Goal: Transaction & Acquisition: Purchase product/service

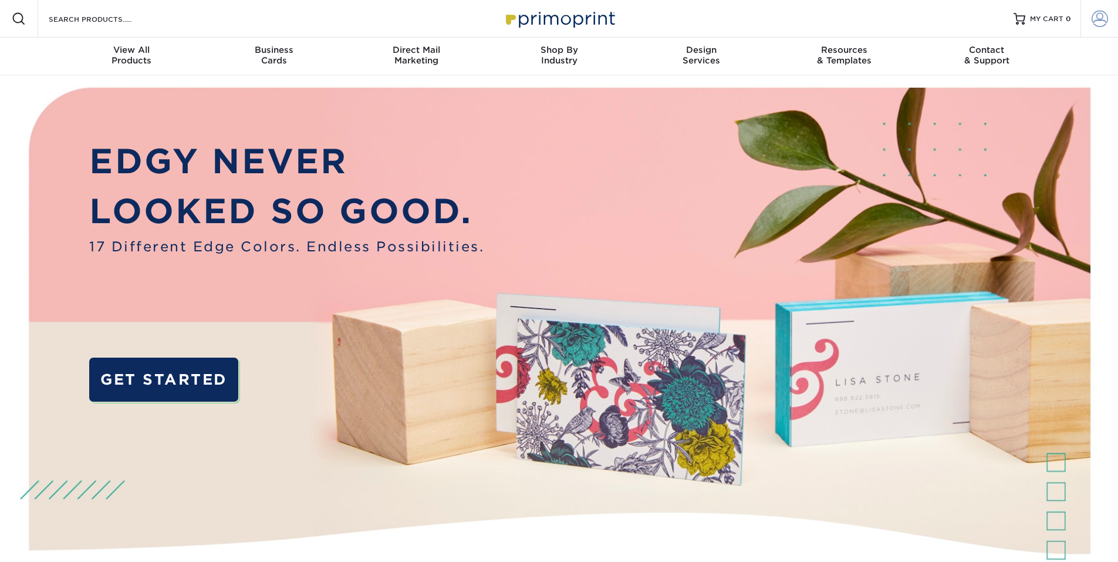
type input "[EMAIL_ADDRESS][DOMAIN_NAME]"
click at [1093, 16] on span at bounding box center [1099, 19] width 16 height 16
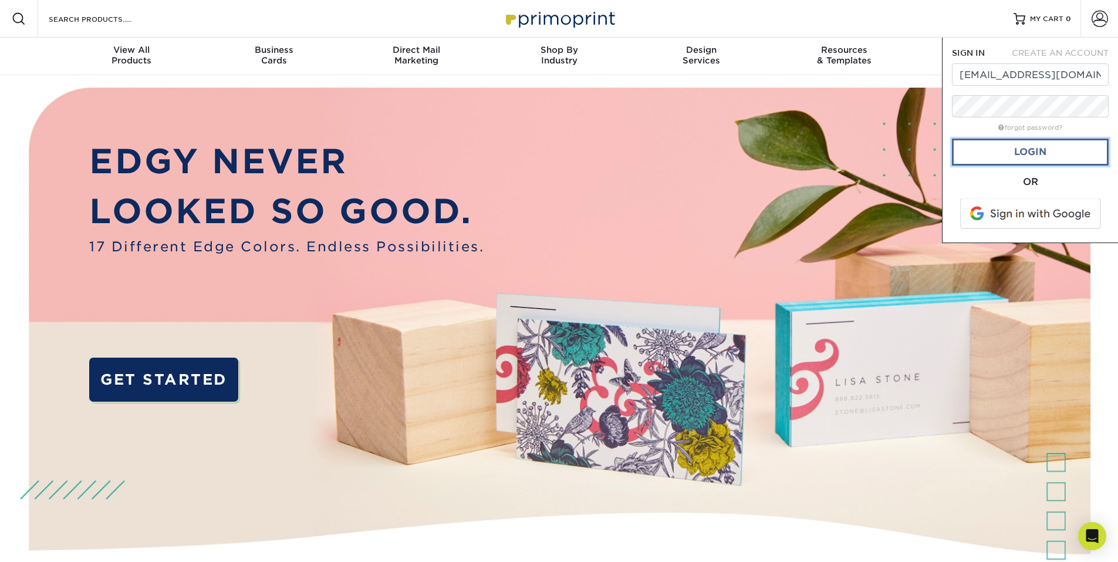
click at [1031, 148] on link "Login" at bounding box center [1030, 151] width 157 height 27
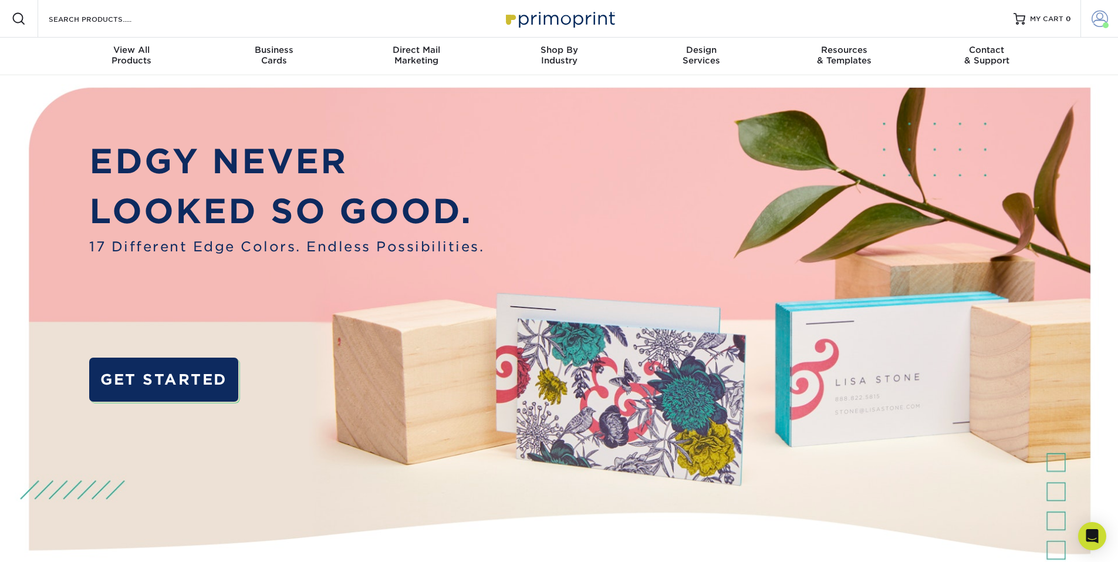
click at [1100, 21] on span at bounding box center [1099, 19] width 16 height 16
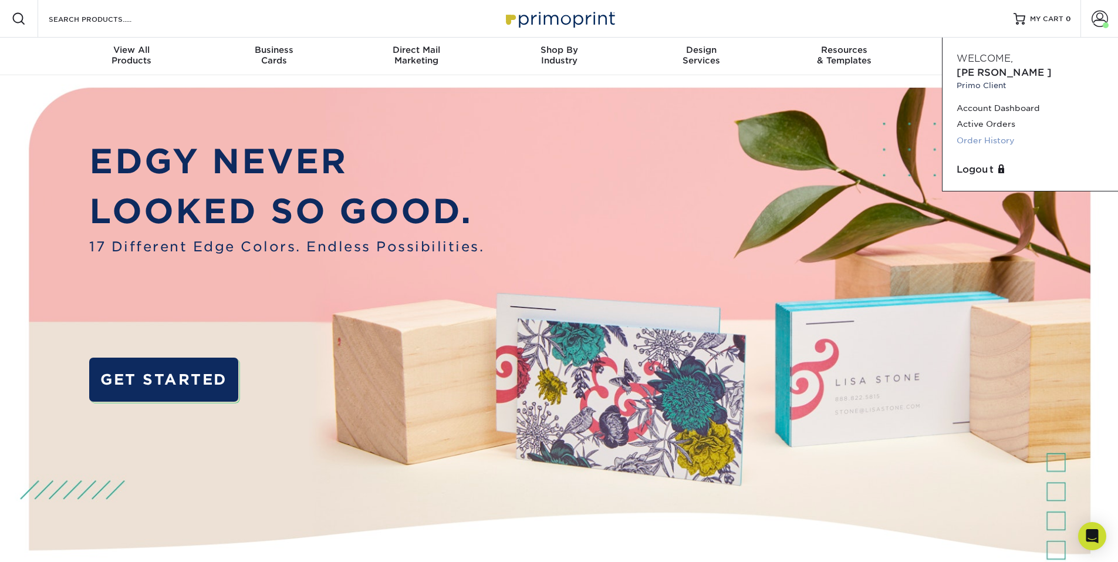
click at [997, 133] on link "Order History" at bounding box center [1029, 141] width 147 height 16
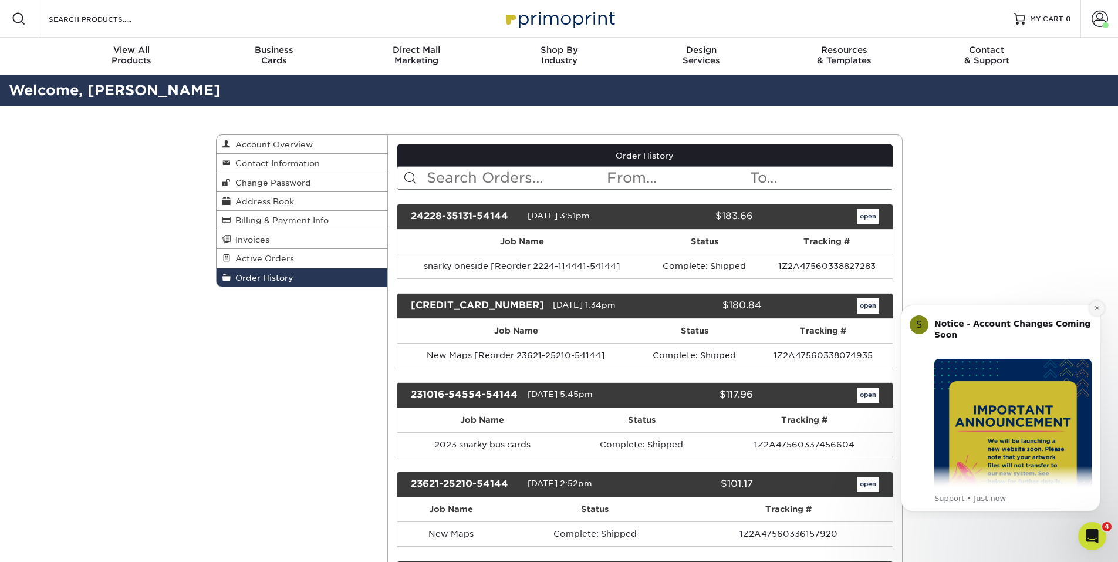
drag, startPoint x: 1096, startPoint y: 309, endPoint x: 1739, endPoint y: 641, distance: 723.5
click at [1096, 309] on icon "Dismiss notification" at bounding box center [1097, 308] width 6 height 6
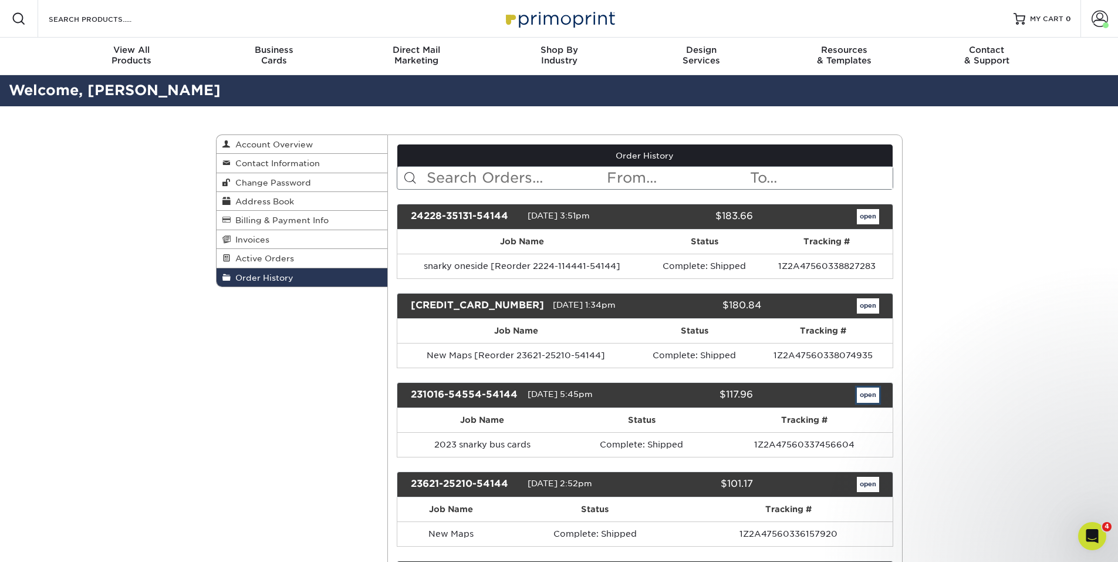
click at [870, 397] on link "open" at bounding box center [868, 394] width 22 height 15
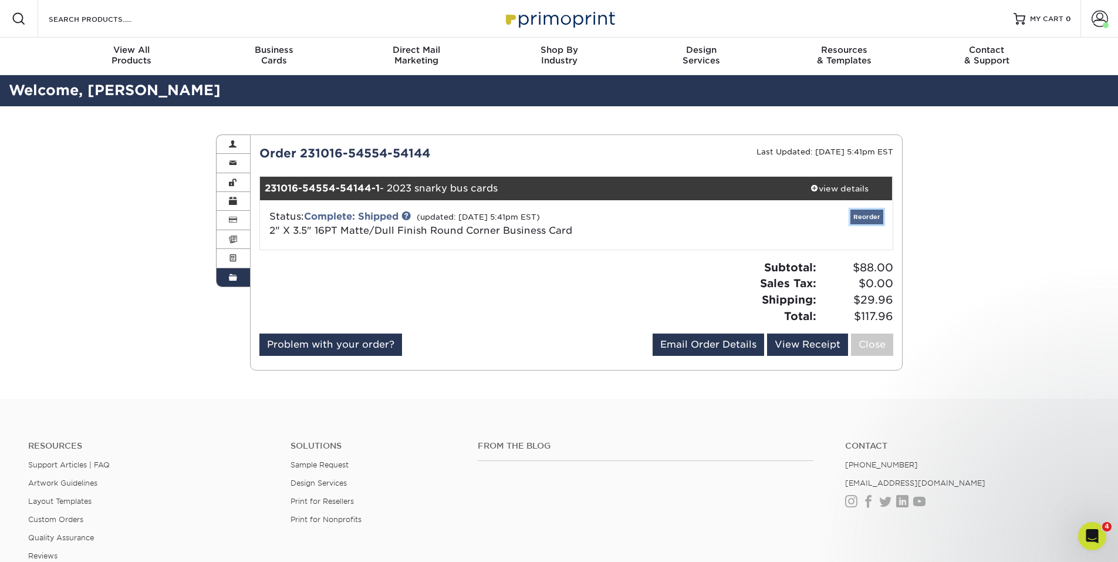
click at [860, 215] on link "Reorder" at bounding box center [866, 216] width 33 height 15
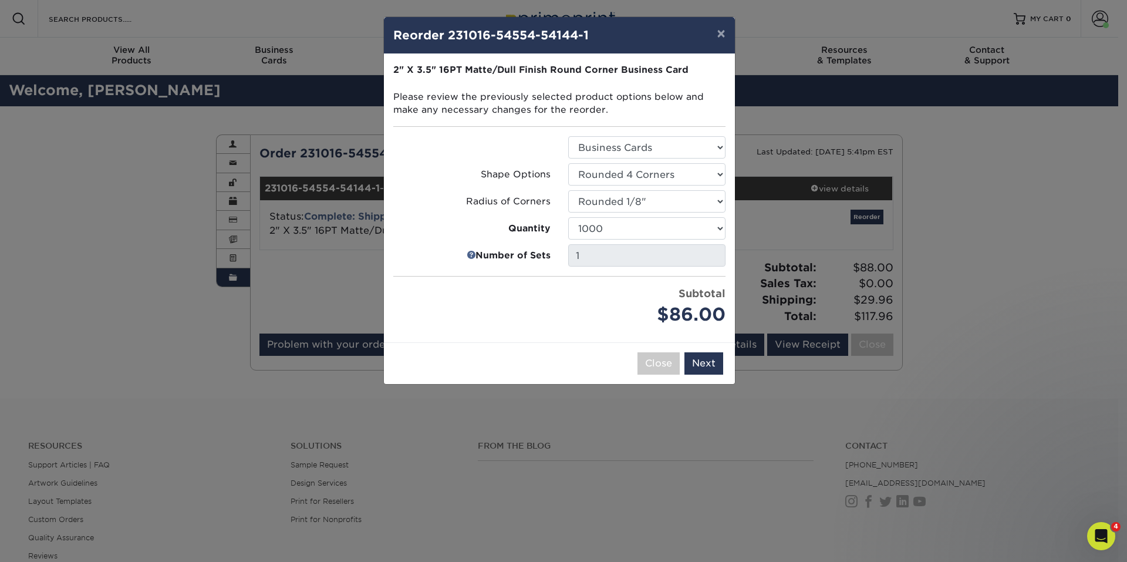
drag, startPoint x: 593, startPoint y: 31, endPoint x: 679, endPoint y: 90, distance: 105.1
click at [675, 93] on div "× Reorder 231016-54554-54144-1 Please select all options to continue. Only quan…" at bounding box center [559, 200] width 352 height 368
click at [719, 33] on button "×" at bounding box center [720, 33] width 27 height 33
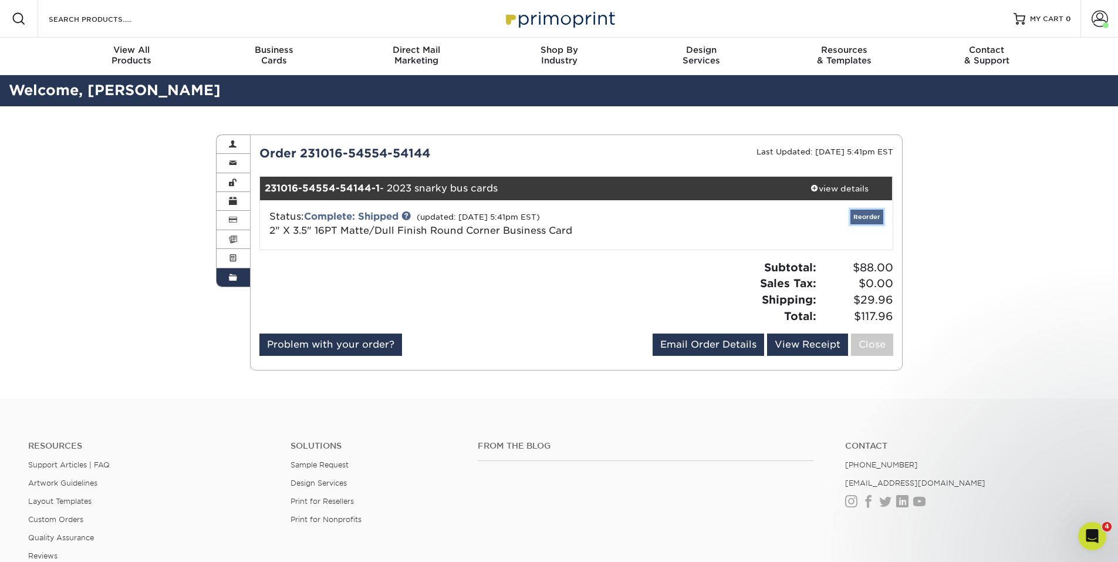
click at [871, 215] on link "Reorder" at bounding box center [866, 216] width 33 height 15
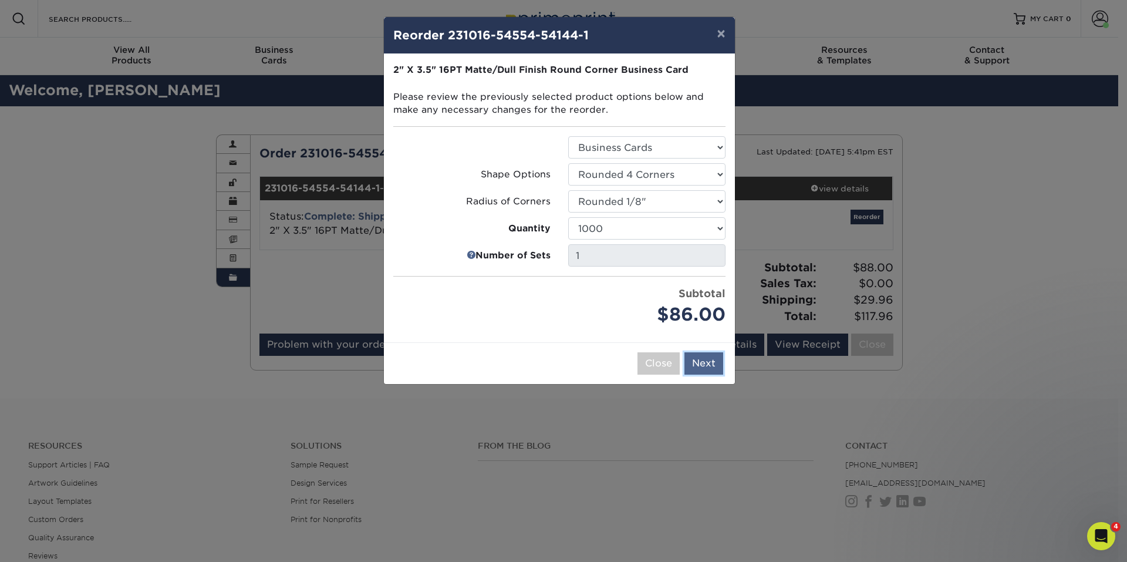
click at [701, 364] on button "Next" at bounding box center [703, 363] width 39 height 22
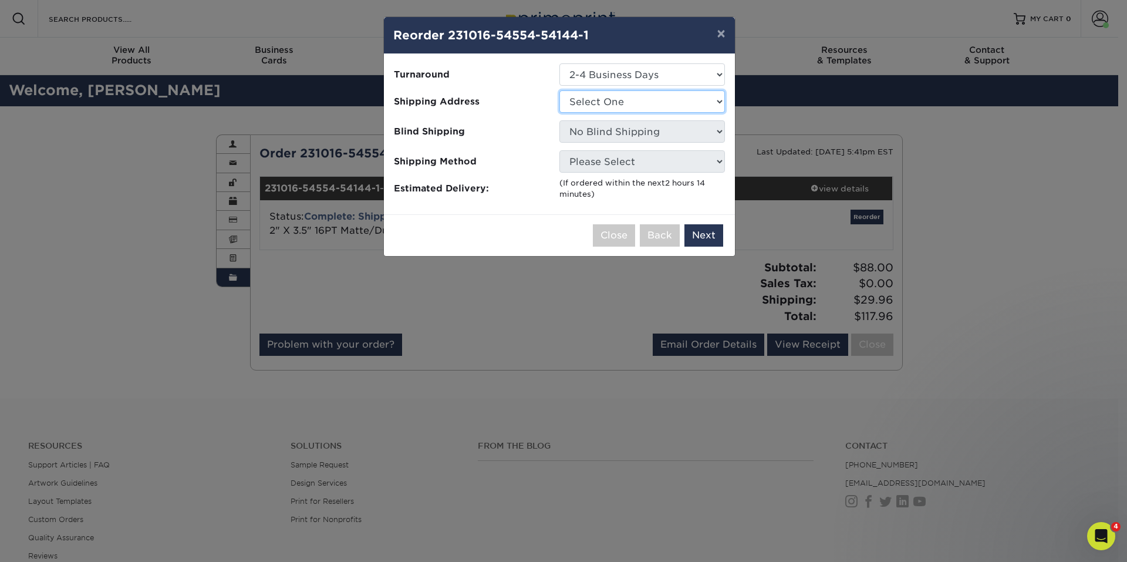
click at [607, 102] on select "Select One Appraising pages bah Kurzers Skahfee Skahfee Skahfee Studios Woodsto…" at bounding box center [641, 101] width 165 height 22
select select "129141"
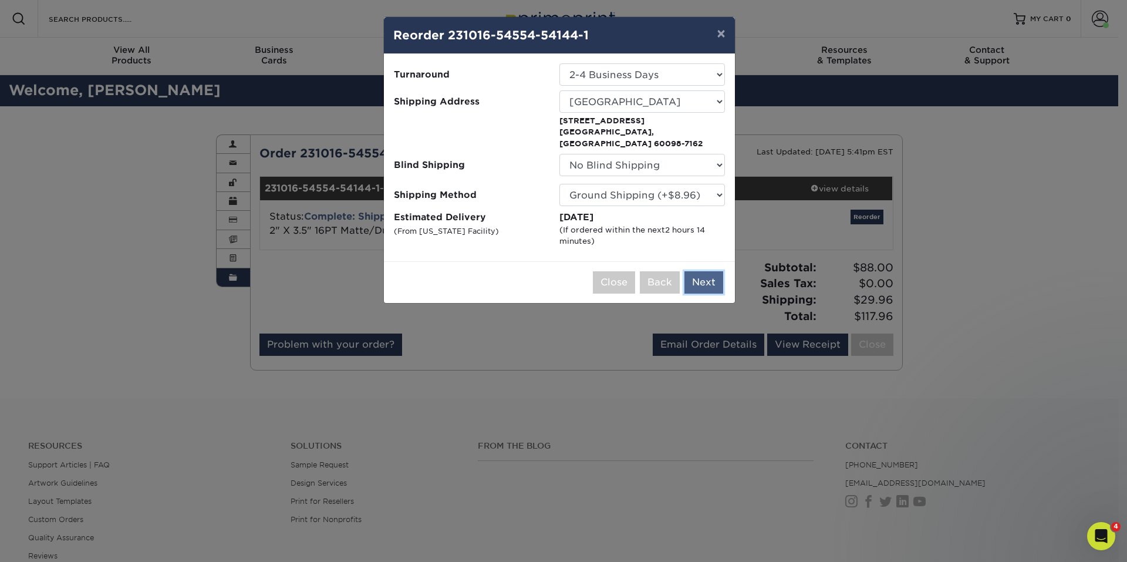
click at [706, 272] on button "Next" at bounding box center [703, 282] width 39 height 22
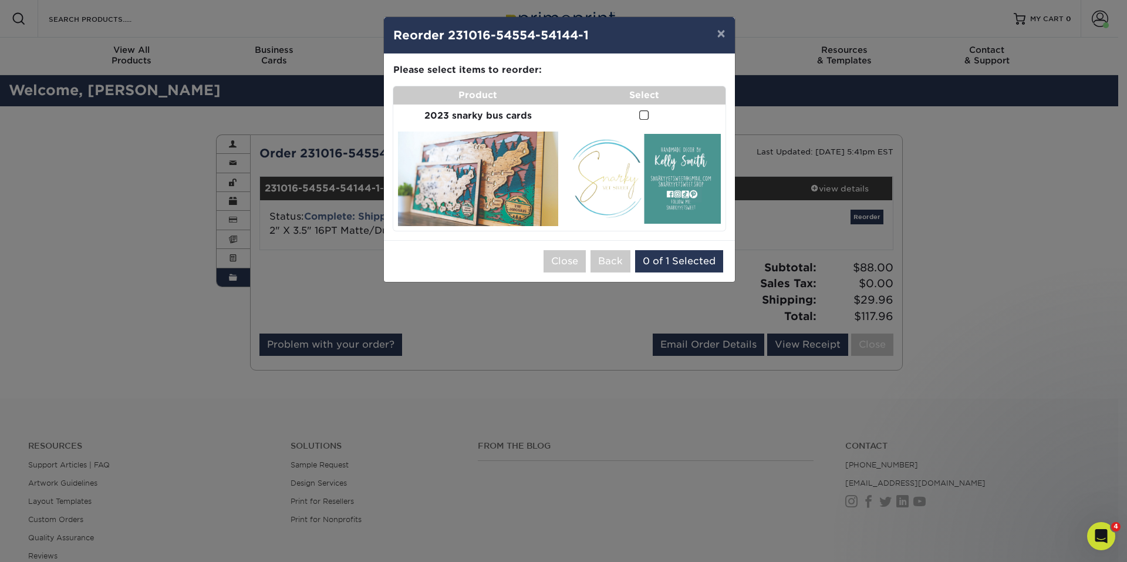
click at [480, 155] on img at bounding box center [478, 178] width 160 height 94
click at [664, 192] on img at bounding box center [643, 179] width 153 height 90
click at [637, 238] on div "Please select all options to continue. Only quantities that can be shipped to t…" at bounding box center [559, 147] width 351 height 186
click at [628, 170] on img at bounding box center [643, 179] width 153 height 90
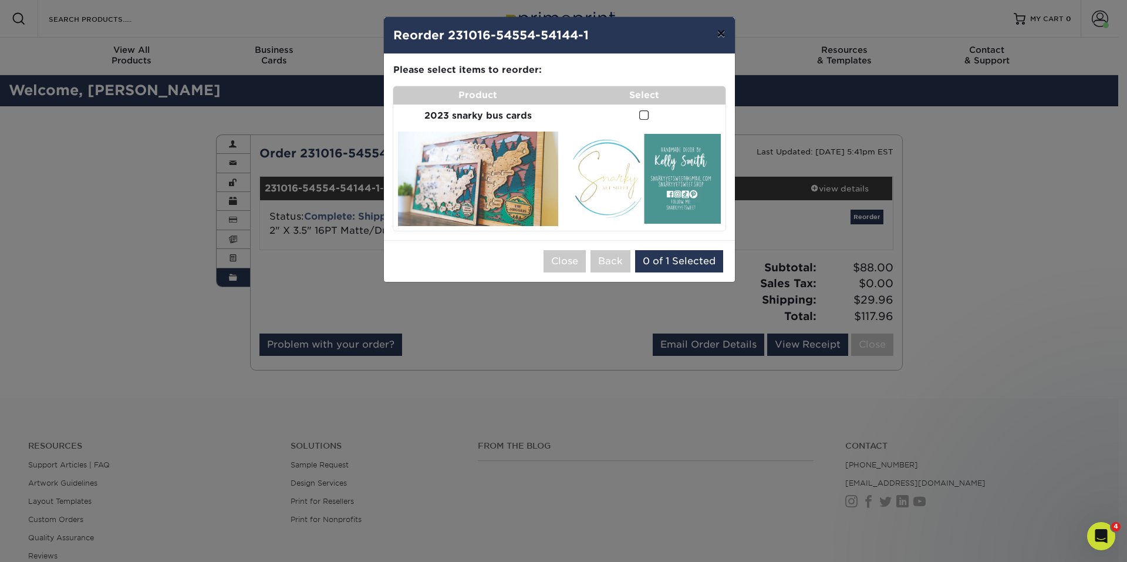
click at [721, 35] on button "×" at bounding box center [720, 33] width 27 height 33
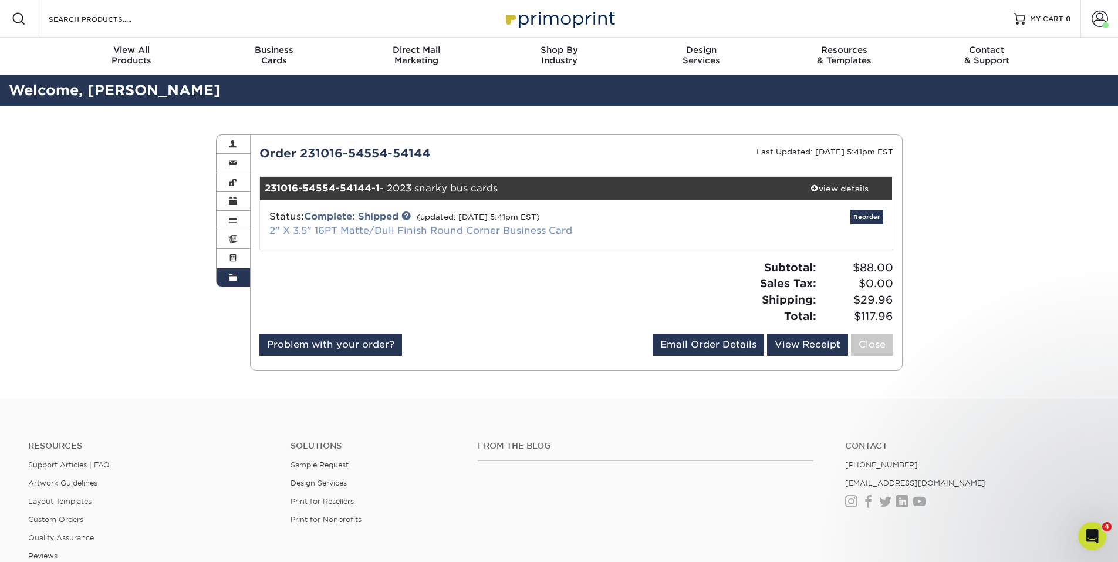
click at [293, 232] on link "2" X 3.5" 16PT Matte/Dull Finish Round Corner Business Card" at bounding box center [420, 230] width 303 height 11
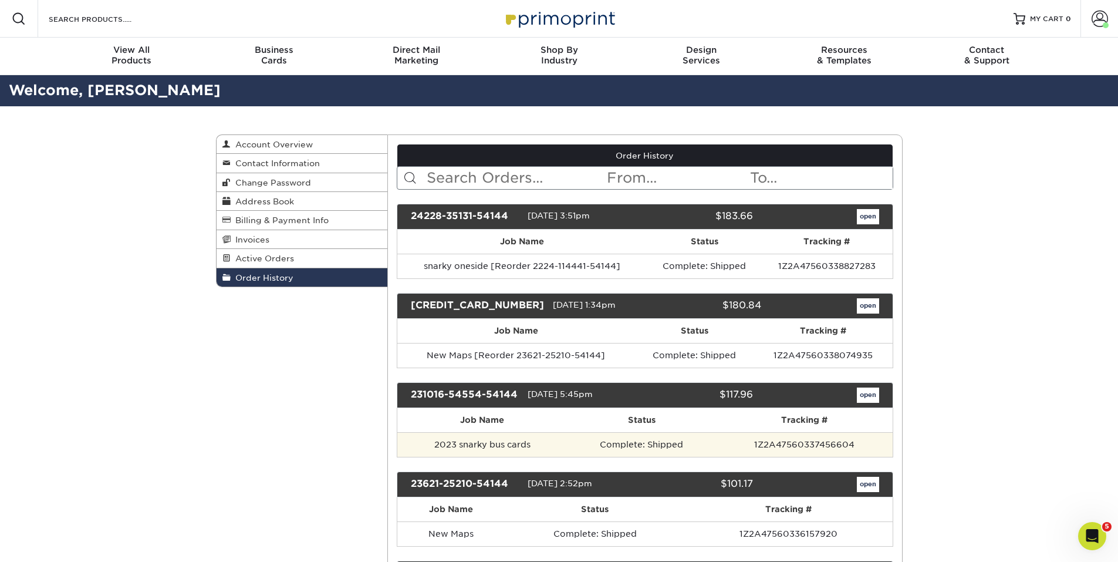
click at [519, 438] on td "2023 snarky bus cards" at bounding box center [482, 444] width 170 height 25
click at [518, 438] on td "2023 snarky bus cards" at bounding box center [482, 444] width 170 height 25
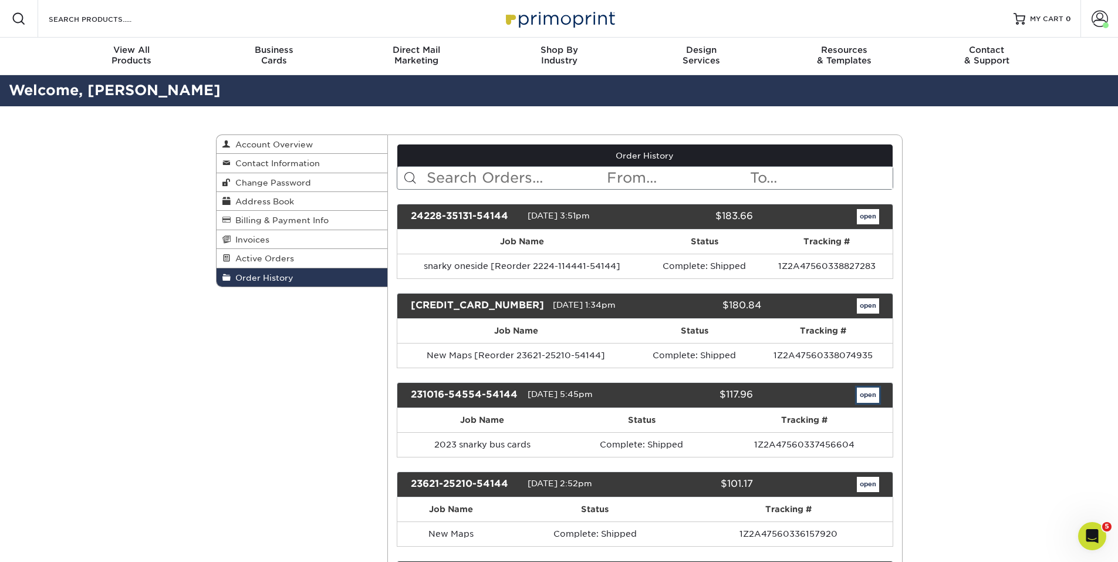
click at [860, 394] on link "open" at bounding box center [868, 394] width 22 height 15
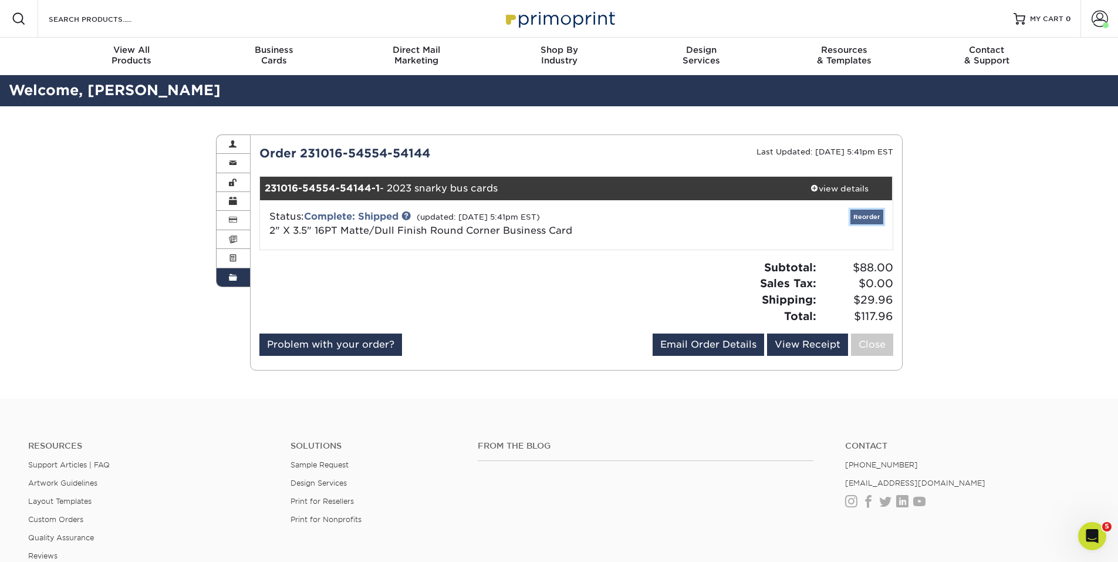
click at [865, 215] on link "Reorder" at bounding box center [866, 216] width 33 height 15
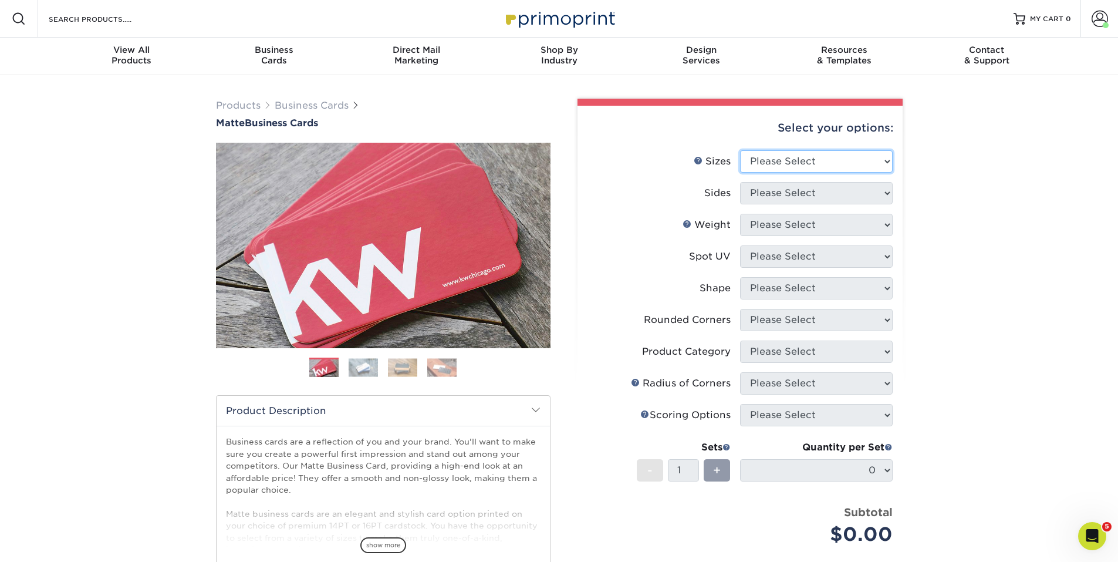
click at [785, 156] on select "Please Select 1.5" x 3.5" - Mini 1.75" x 3.5" - Mini 2" x 2" - Square 2" x 3" -…" at bounding box center [816, 161] width 153 height 22
select select "2.00x3.50"
click at [740, 150] on select "Please Select 1.5" x 3.5" - Mini 1.75" x 3.5" - Mini 2" x 2" - Square 2" x 3" -…" at bounding box center [816, 161] width 153 height 22
click at [785, 194] on select "Please Select Print Both Sides Print Front Only" at bounding box center [816, 193] width 153 height 22
select select "13abbda7-1d64-4f25-8bb2-c179b224825d"
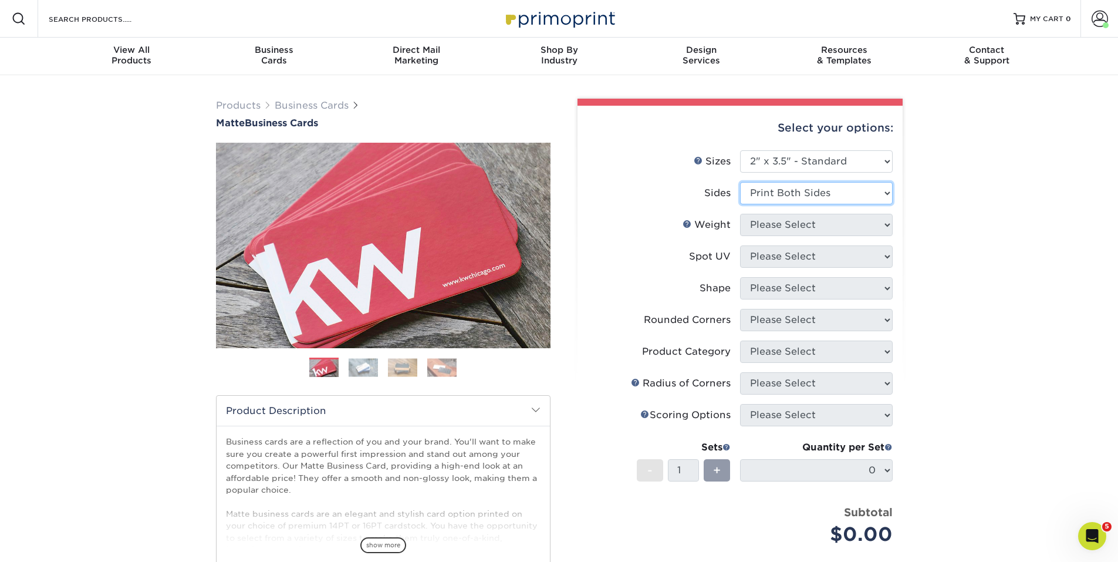
click at [740, 182] on select "Please Select Print Both Sides Print Front Only" at bounding box center [816, 193] width 153 height 22
click at [785, 227] on select "Please Select 16PT 14PT" at bounding box center [816, 225] width 153 height 22
select select "16PT"
click at [740, 214] on select "Please Select 16PT 14PT" at bounding box center [816, 225] width 153 height 22
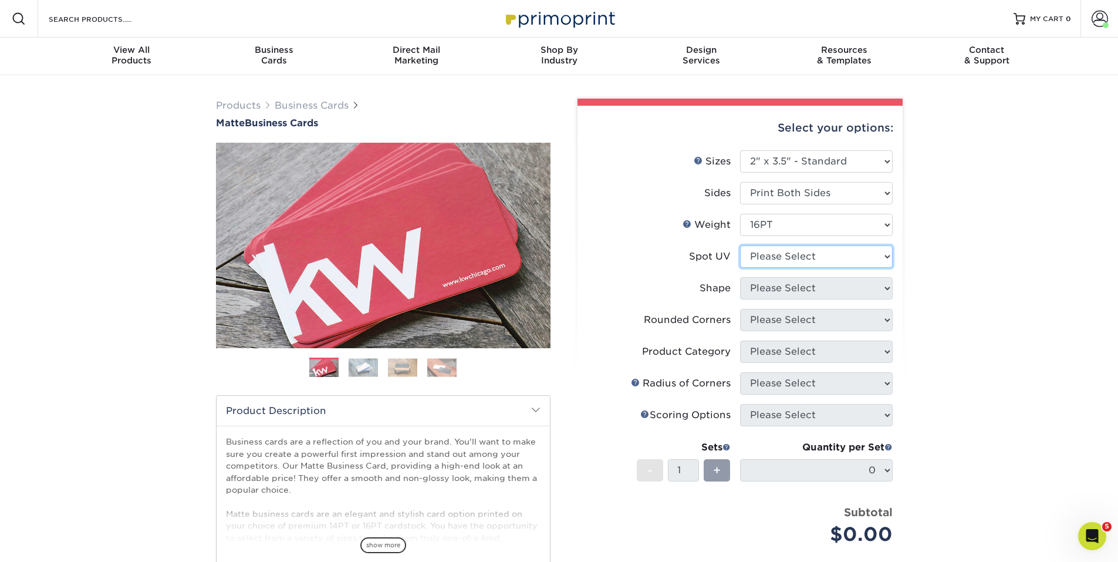
click at [785, 255] on select "Please Select No Spot UV Front and Back (Both Sides) Front Only Back Only" at bounding box center [816, 256] width 153 height 22
click at [787, 265] on select "Please Select No Spot UV Front and Back (Both Sides) Front Only Back Only" at bounding box center [816, 256] width 153 height 22
select select "1"
click at [740, 245] on select "Please Select No Spot UV Front and Back (Both Sides) Front Only Back Only" at bounding box center [816, 256] width 153 height 22
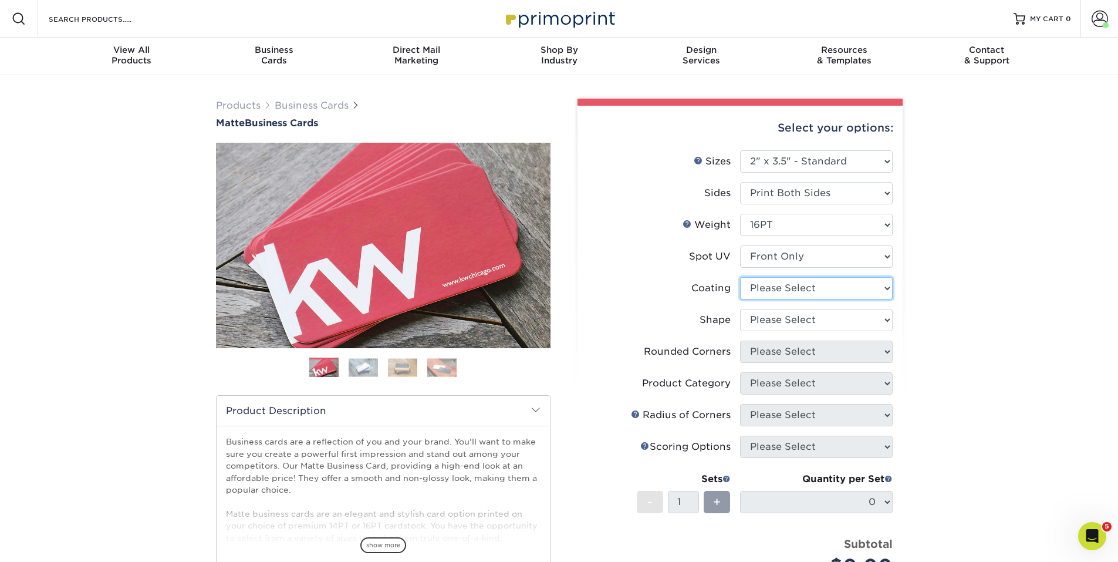
click at [814, 290] on select at bounding box center [816, 288] width 153 height 22
select select "121bb7b5-3b4d-429f-bd8d-bbf80e953313"
click at [740, 277] on select at bounding box center [816, 288] width 153 height 22
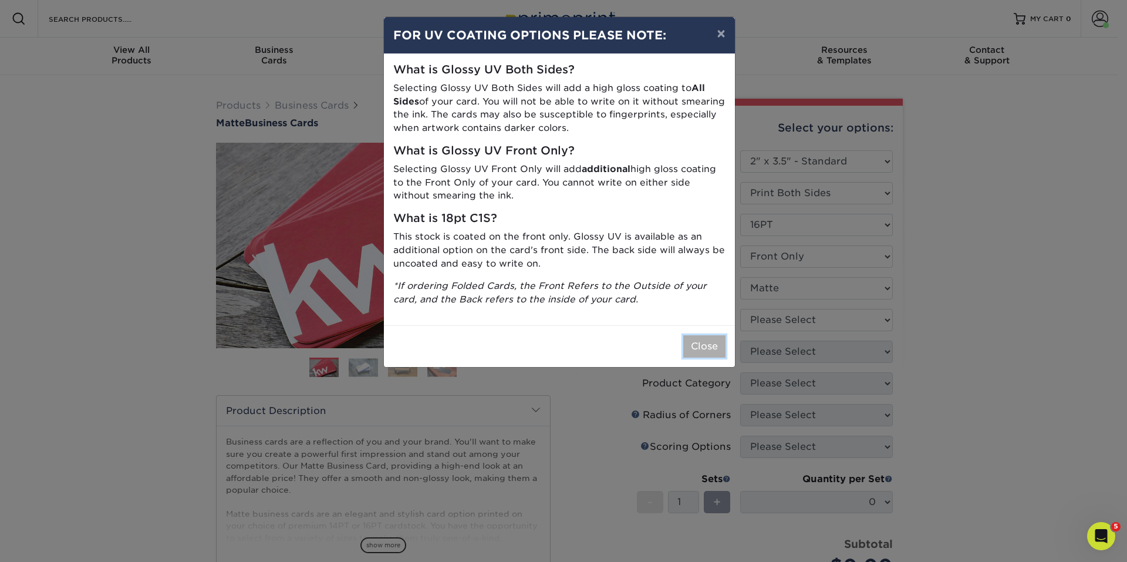
click at [710, 353] on button "Close" at bounding box center [704, 346] width 42 height 22
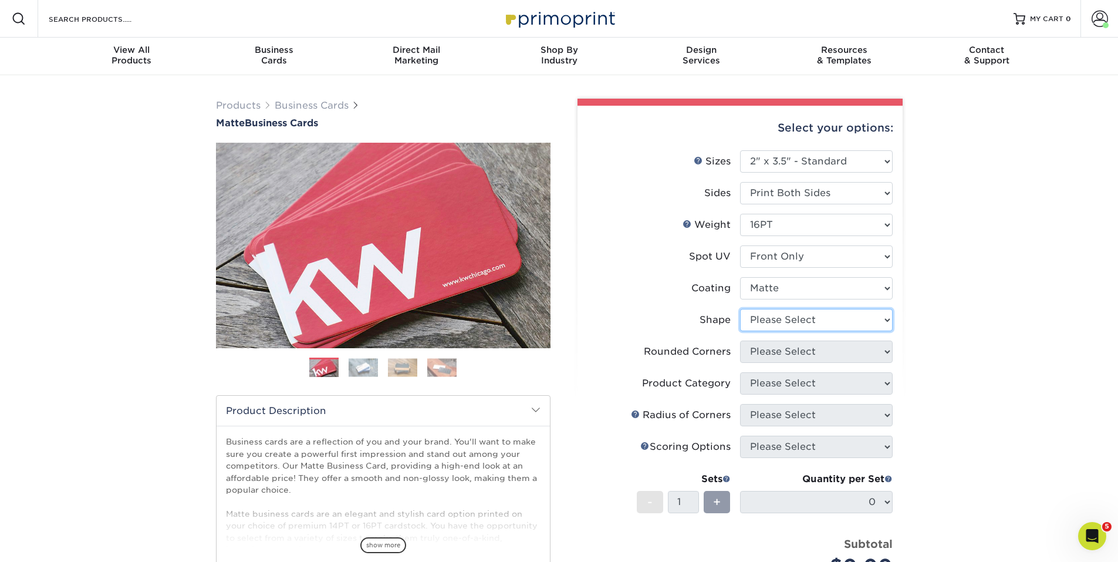
click at [776, 316] on select "Please Select Standard" at bounding box center [816, 320] width 153 height 22
select select "standard"
click at [740, 309] on select "Please Select Standard" at bounding box center [816, 320] width 153 height 22
click at [780, 356] on select "Please Select Yes - Round 2 Corners Yes - Round 4 Corners No" at bounding box center [816, 351] width 153 height 22
select select "7672df9e-0e0a-464d-8e1f-920c575e4da3"
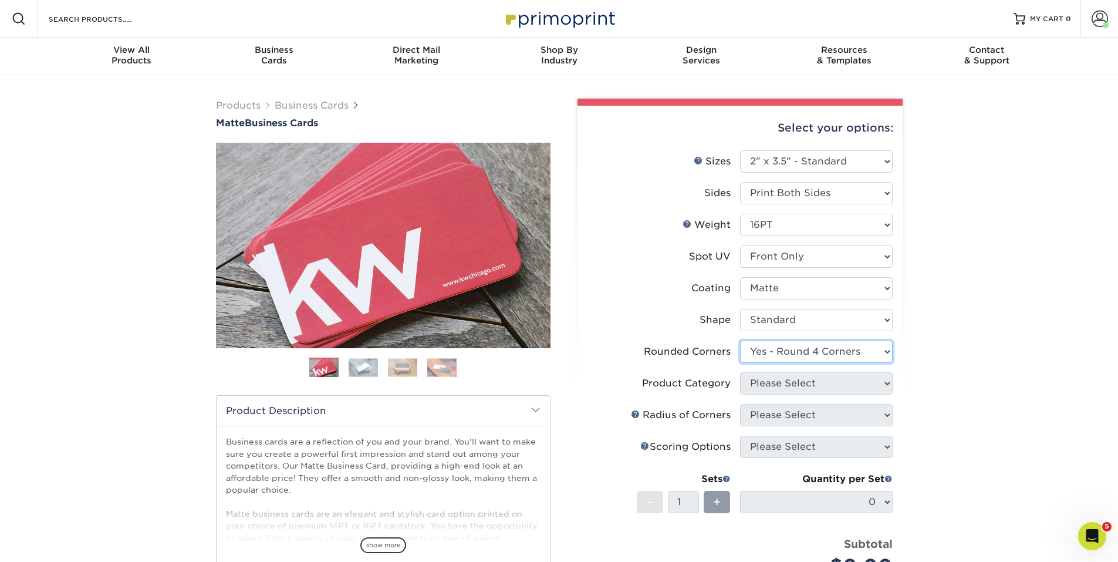
click at [740, 340] on select "Please Select Yes - Round 2 Corners Yes - Round 4 Corners No" at bounding box center [816, 351] width 153 height 22
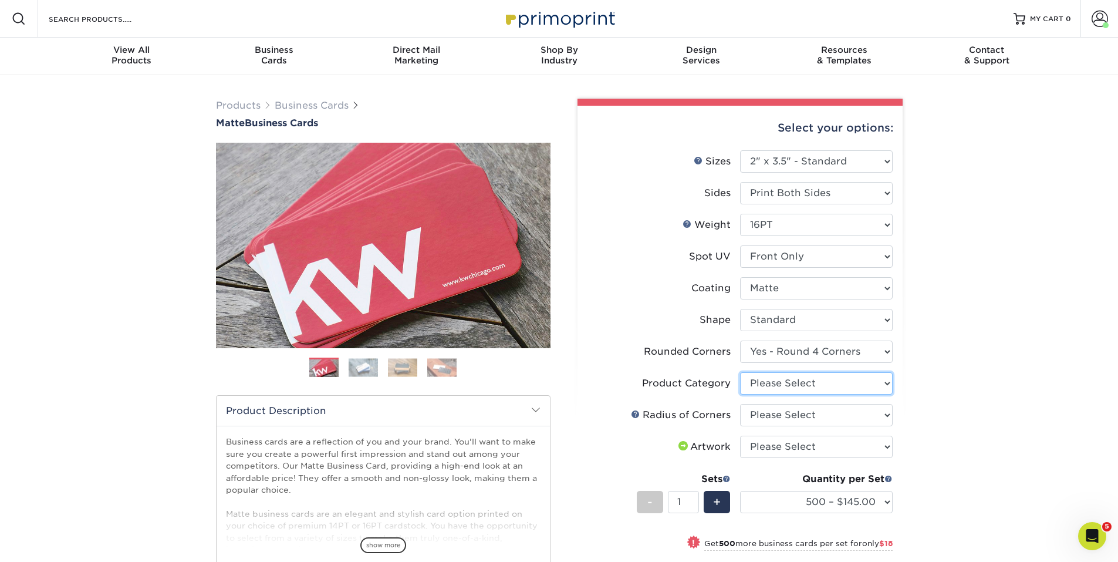
click at [769, 385] on select "Please Select Business Cards" at bounding box center [816, 383] width 153 height 22
select select "3b5148f1-0588-4f88-a218-97bcfdce65c1"
click at [740, 372] on select "Please Select Business Cards" at bounding box center [816, 383] width 153 height 22
click at [776, 411] on select "Please Select Rounded 1/8" Rounded 1/4"" at bounding box center [816, 415] width 153 height 22
click at [769, 411] on select "Please Select Rounded 1/8" Rounded 1/4"" at bounding box center [816, 415] width 153 height 22
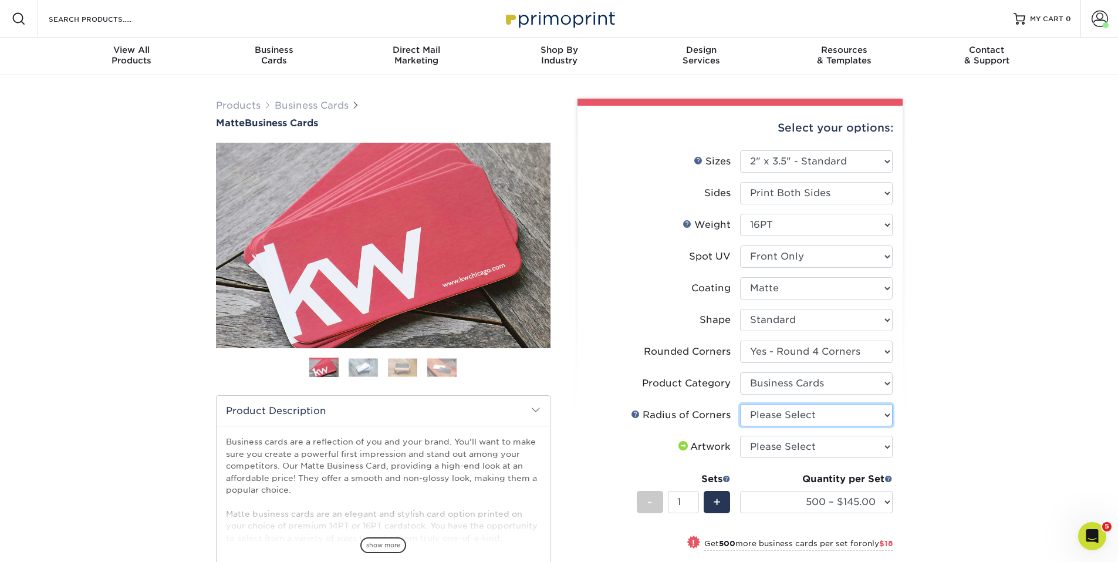
select select "589680c7-ee9a-431b-9d12-d7aeb1386a97"
click at [740, 404] on select "Please Select Rounded 1/8" Rounded 1/4"" at bounding box center [816, 415] width 153 height 22
click at [795, 447] on select "Please Select I will upload files I need a design - $100" at bounding box center [816, 446] width 153 height 22
select select "upload"
click at [740, 435] on select "Please Select I will upload files I need a design - $100" at bounding box center [816, 446] width 153 height 22
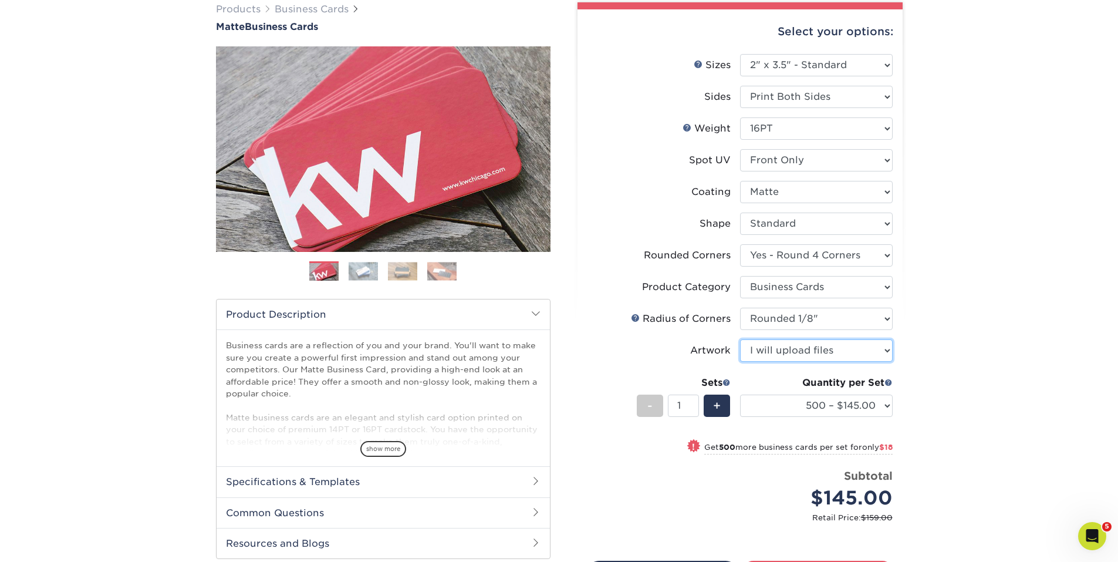
scroll to position [117, 0]
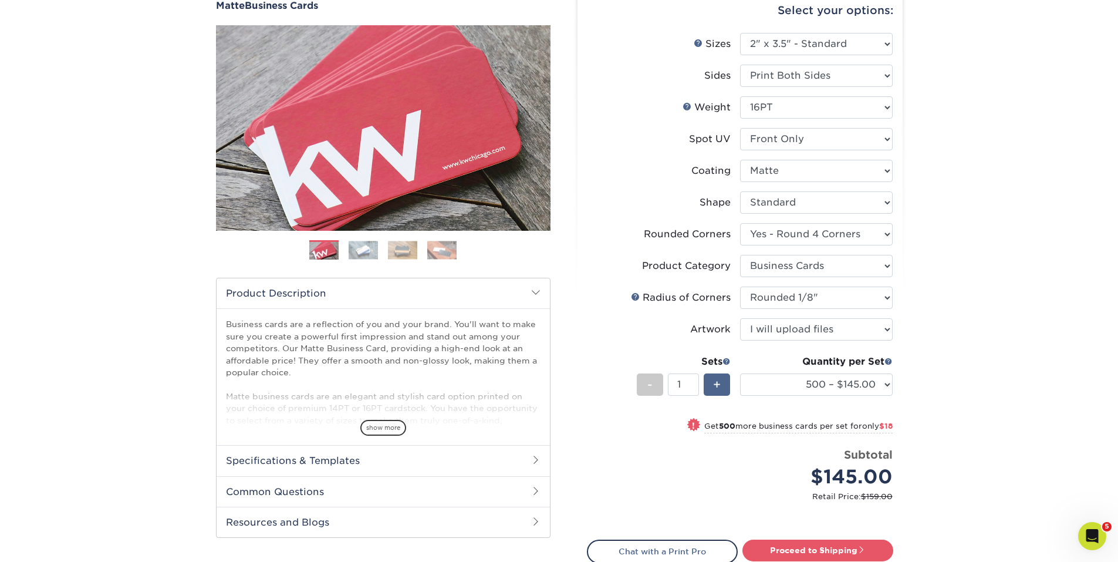
click at [719, 382] on span "+" at bounding box center [717, 385] width 8 height 18
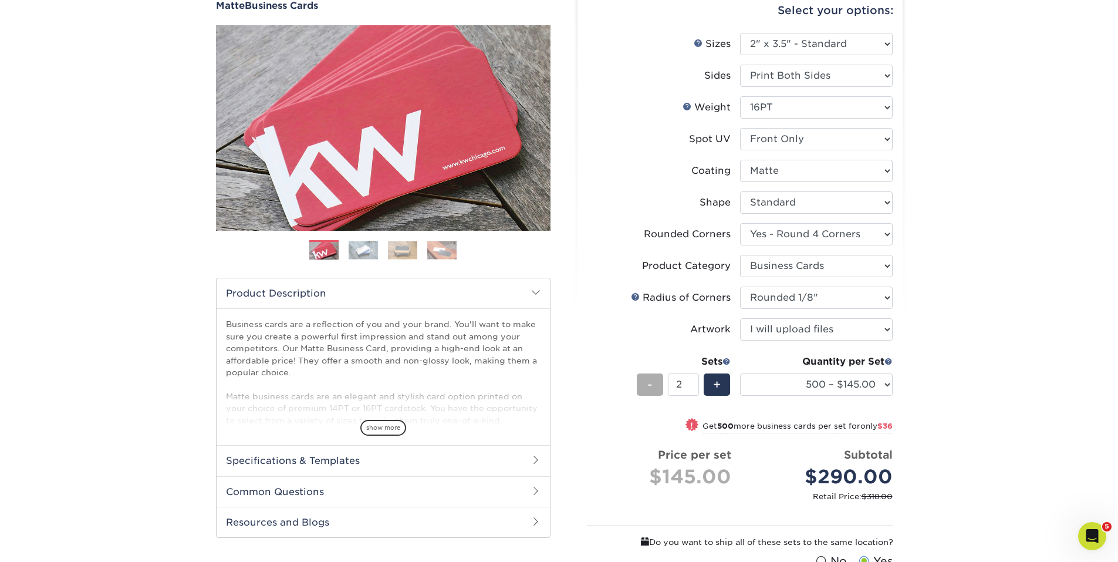
click at [645, 386] on div "-" at bounding box center [650, 384] width 26 height 22
type input "1"
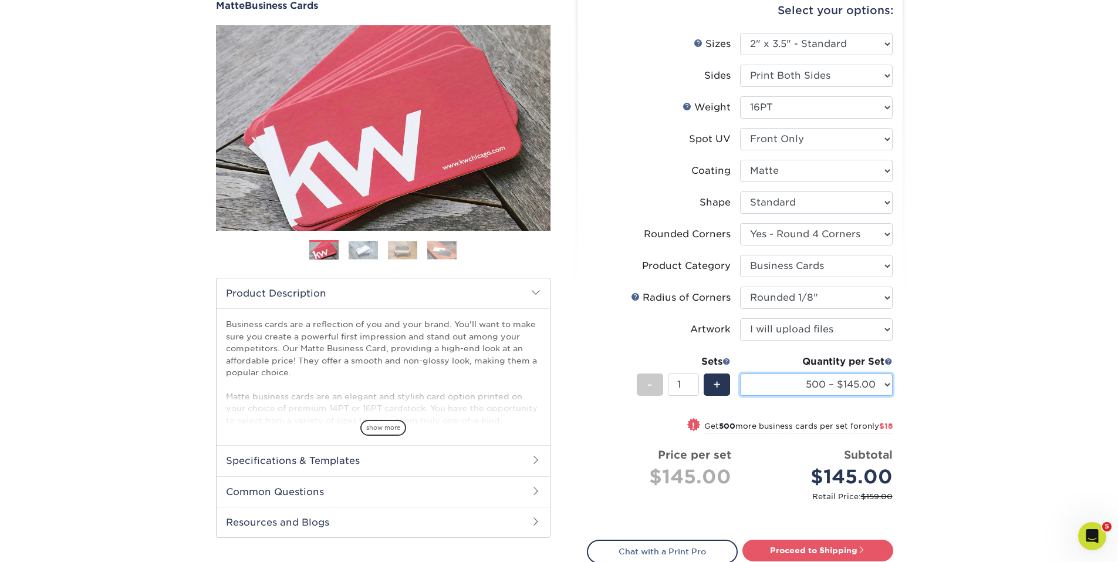
click at [836, 382] on select "500 – $145.00 1000 – $163.00 2500 – $316.00 5000 – $415.00 10000 – $879.00 1500…" at bounding box center [816, 384] width 153 height 22
select select "1000 – $163.00"
click at [740, 373] on select "500 – $145.00 1000 – $163.00 2500 – $316.00 5000 – $415.00 10000 – $879.00 1500…" at bounding box center [816, 384] width 153 height 22
click at [790, 136] on select "Please Select No Spot UV Front and Back (Both Sides) Front Only Back Only" at bounding box center [816, 139] width 153 height 22
select select "3"
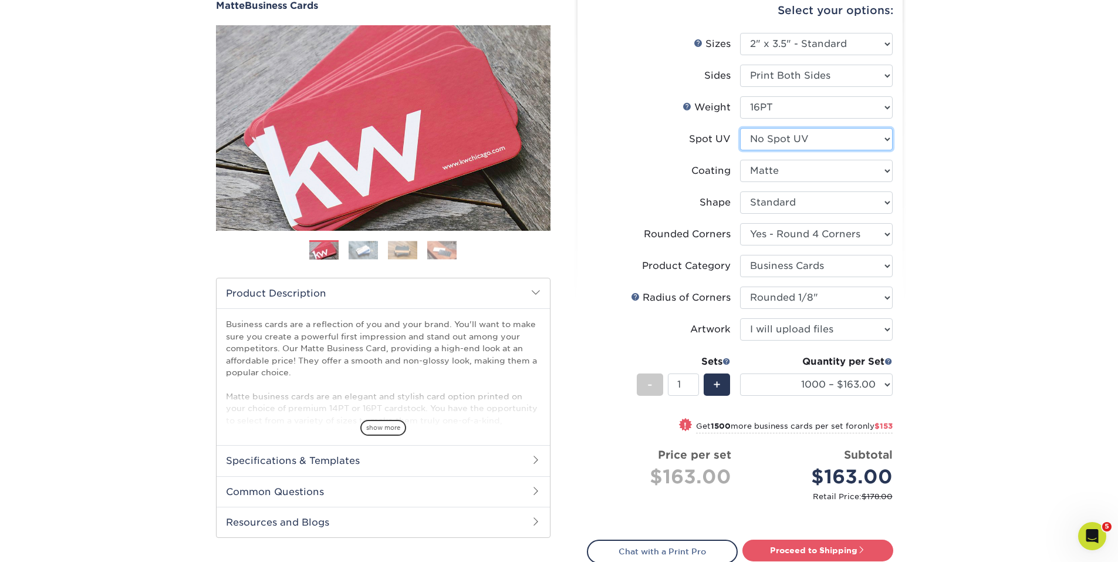
click at [740, 128] on select "Please Select No Spot UV Front and Back (Both Sides) Front Only Back Only" at bounding box center [816, 139] width 153 height 22
select select "-1"
select select
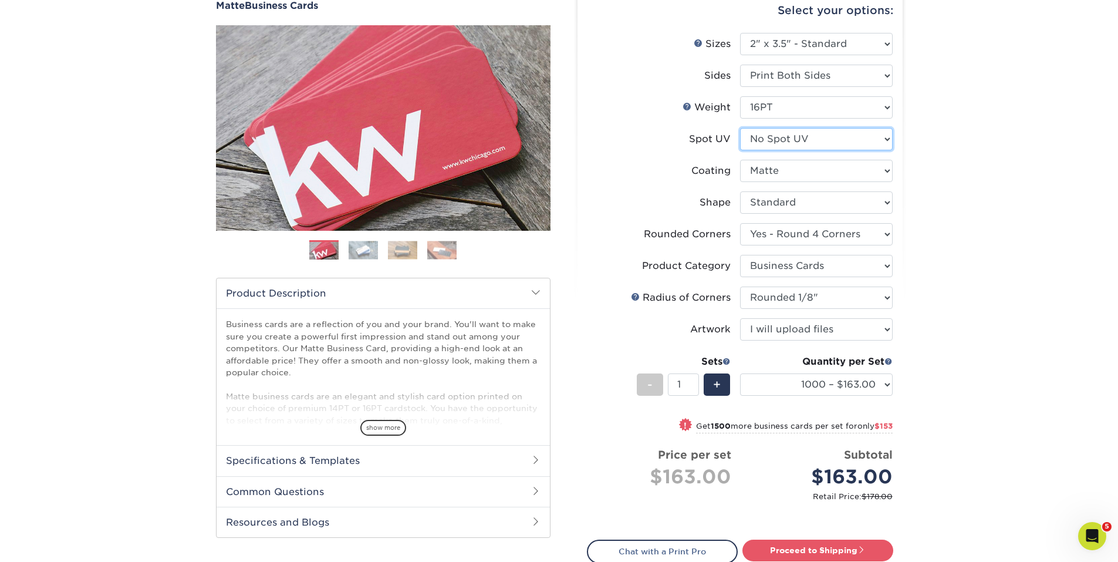
select select "-1"
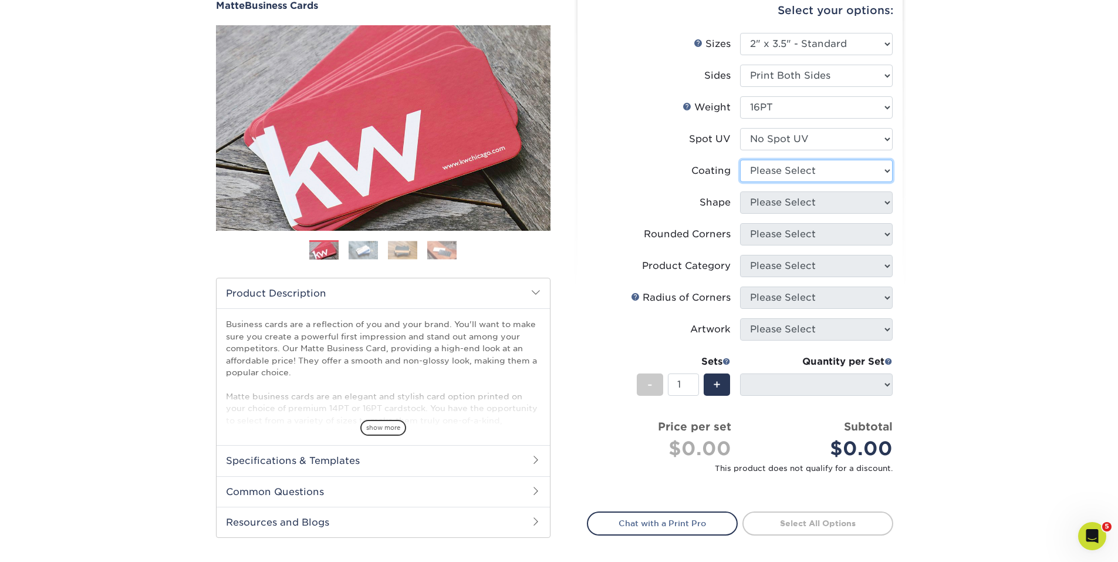
click at [803, 173] on select at bounding box center [816, 171] width 153 height 22
select select "121bb7b5-3b4d-429f-bd8d-bbf80e953313"
click at [740, 160] on select at bounding box center [816, 171] width 153 height 22
select select
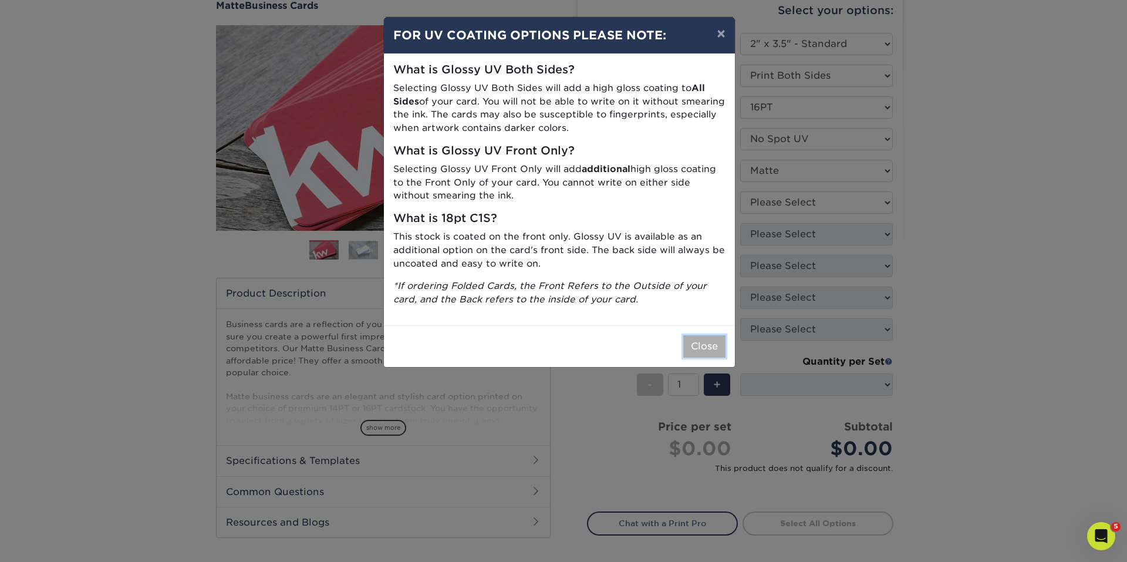
click at [706, 343] on button "Close" at bounding box center [704, 346] width 42 height 22
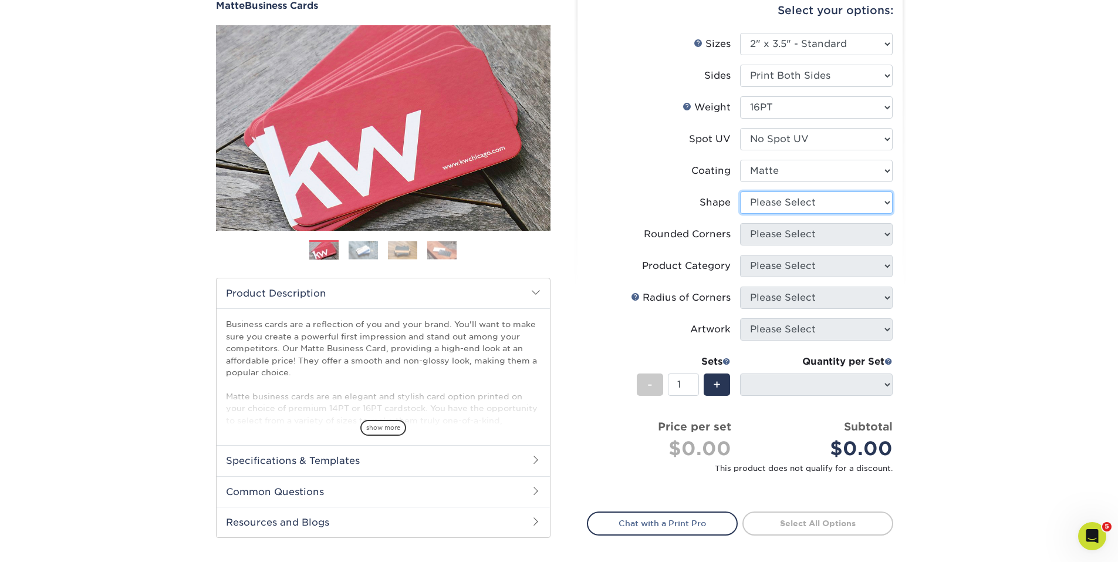
click at [802, 192] on select "Please Select Standard Oval" at bounding box center [816, 202] width 153 height 22
select select "standard"
click at [740, 191] on select "Please Select Standard Oval" at bounding box center [816, 202] width 153 height 22
select select
click at [777, 240] on select "Please Select Yes - Round 2 Corners Yes - Round 4 Corners No" at bounding box center [816, 234] width 153 height 22
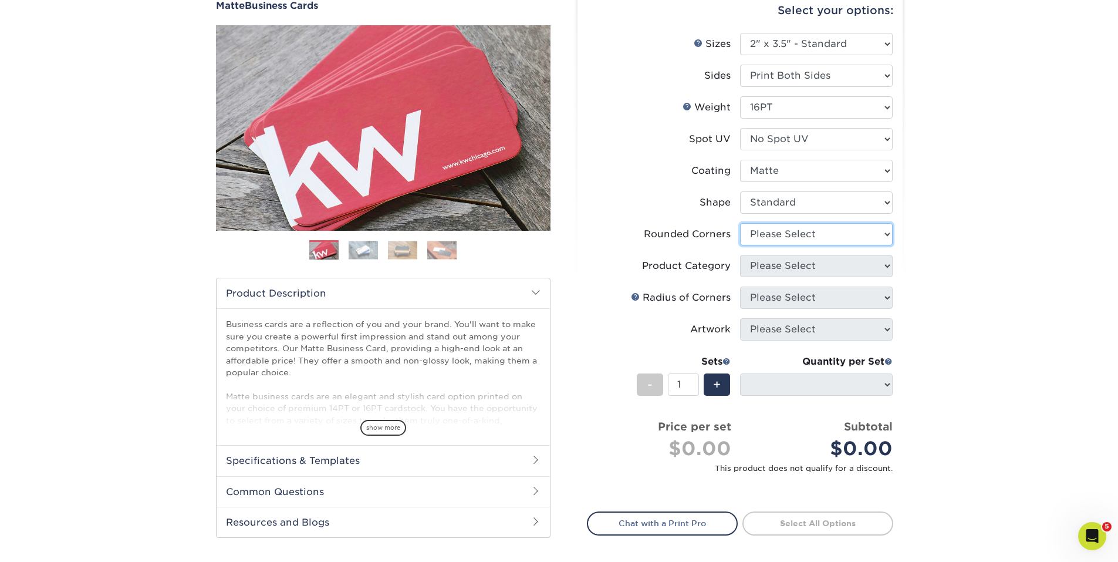
select select "7672df9e-0e0a-464d-8e1f-920c575e4da3"
click at [740, 223] on select "Please Select Yes - Round 2 Corners Yes - Round 4 Corners No" at bounding box center [816, 234] width 153 height 22
select select "-1"
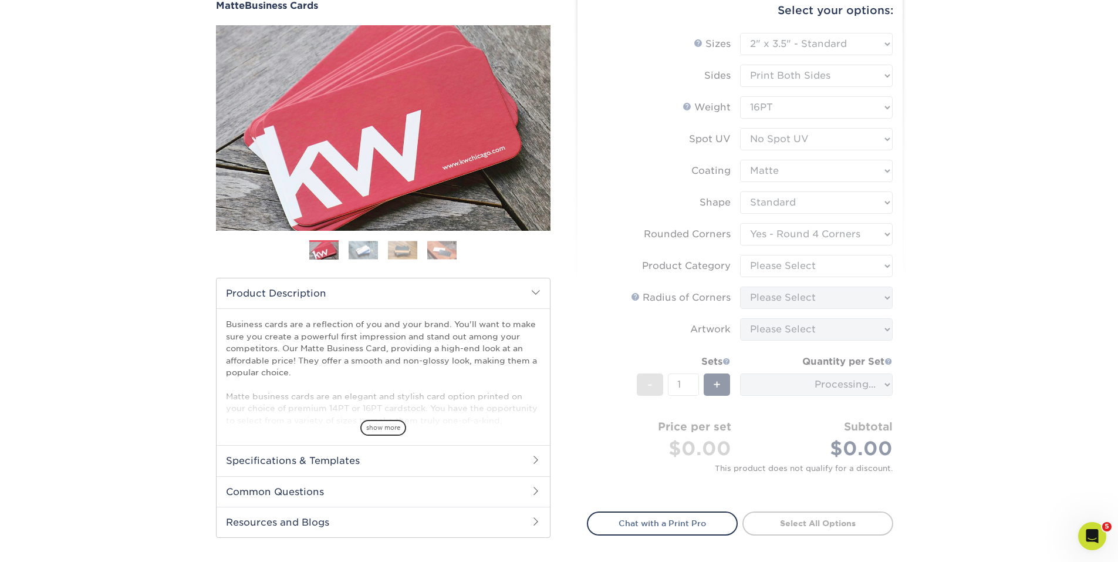
click at [783, 265] on form "Sizes Help Sizes Please Select 1.5" x 3.5" - Mini 1.75" x 3.5" - Mini 2" x 2" -…" at bounding box center [740, 265] width 306 height 465
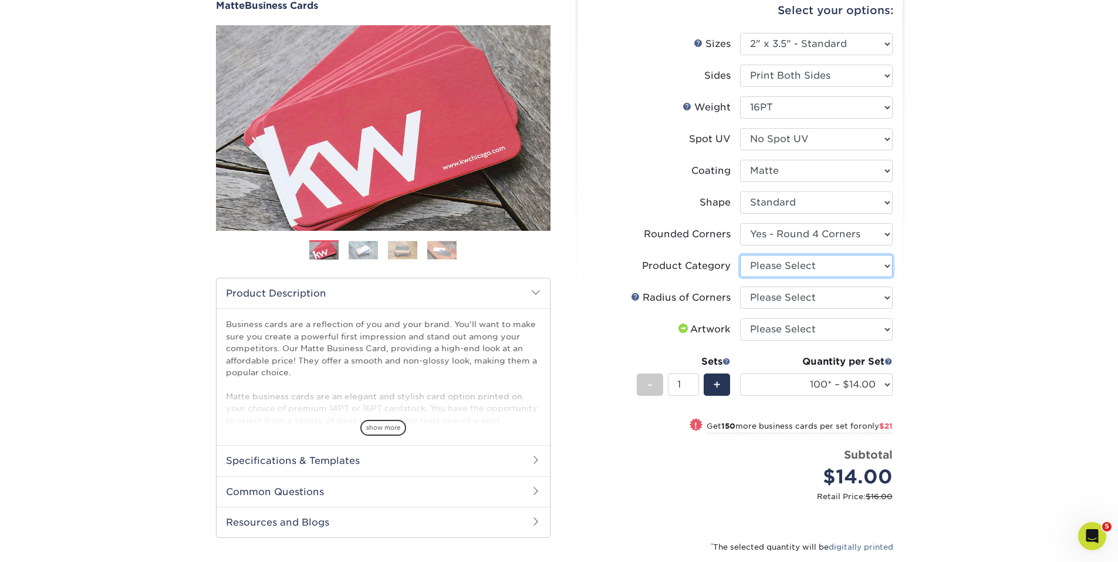
click at [782, 267] on select "Please Select Business Cards" at bounding box center [816, 266] width 153 height 22
select select "3b5148f1-0588-4f88-a218-97bcfdce65c1"
click at [740, 255] on select "Please Select Business Cards" at bounding box center [816, 266] width 153 height 22
click at [773, 298] on select "Please Select Rounded 1/8" Rounded 1/4"" at bounding box center [816, 297] width 153 height 22
select select "589680c7-ee9a-431b-9d12-d7aeb1386a97"
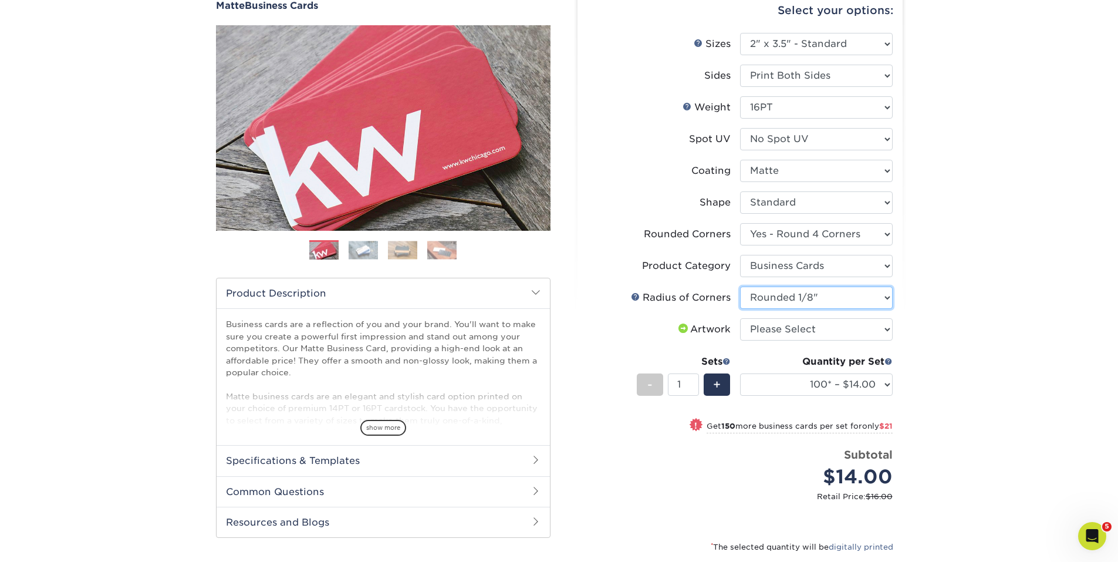
click at [740, 286] on select "Please Select Rounded 1/8" Rounded 1/4"" at bounding box center [816, 297] width 153 height 22
click at [780, 324] on select "Please Select I will upload files I need a design - $100" at bounding box center [816, 329] width 153 height 22
select select "upload"
click at [740, 318] on select "Please Select I will upload files I need a design - $100" at bounding box center [816, 329] width 153 height 22
click at [799, 382] on select "100* – $14.00 250* – $35.00 500 – $70.00 1000 – $86.00 2500 – $158.00 5000 – $2…" at bounding box center [816, 384] width 153 height 22
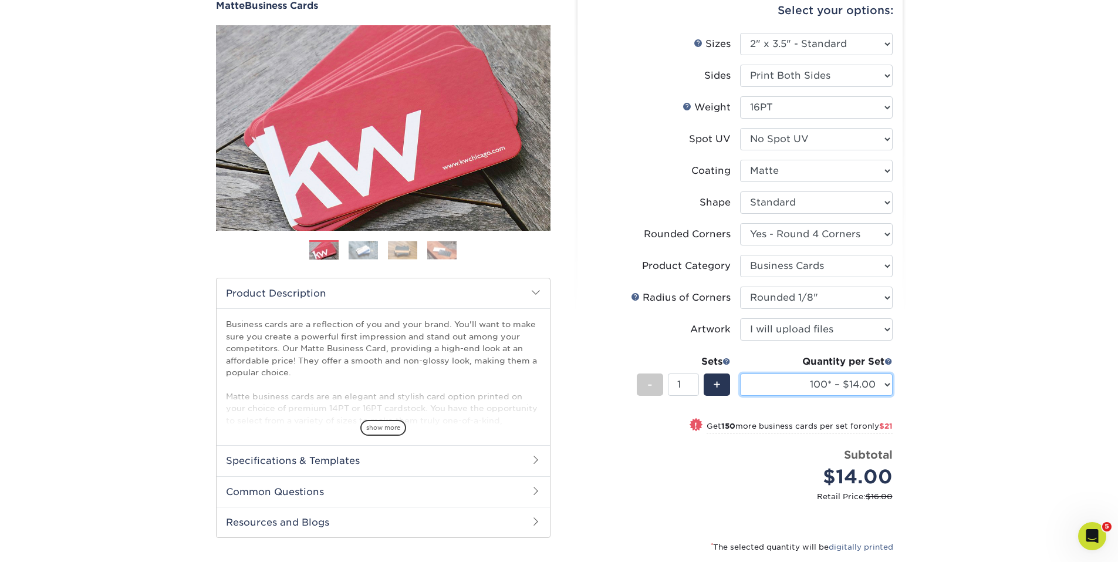
select select "1000 – $86.00"
click at [740, 373] on select "100* – $14.00 250* – $35.00 500 – $70.00 1000 – $86.00 2500 – $158.00 5000 – $2…" at bounding box center [816, 384] width 153 height 22
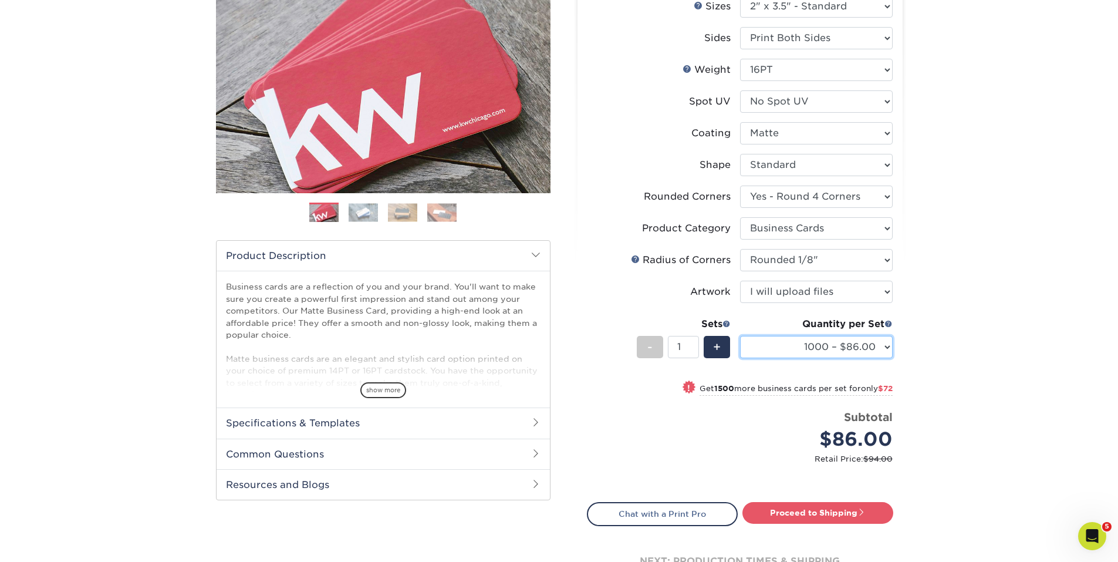
scroll to position [176, 0]
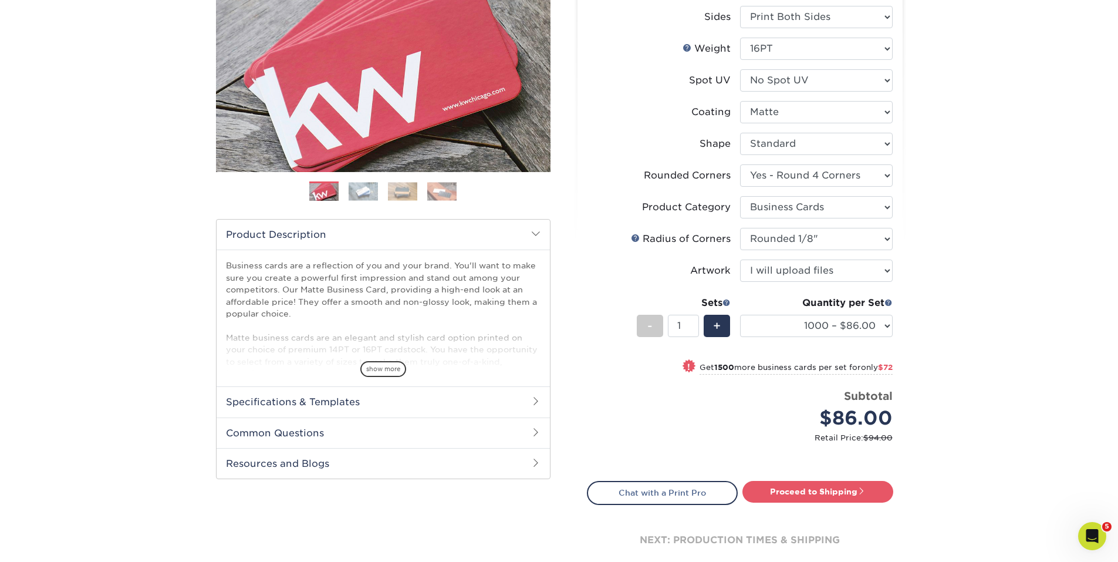
click at [533, 400] on span at bounding box center [535, 400] width 9 height 9
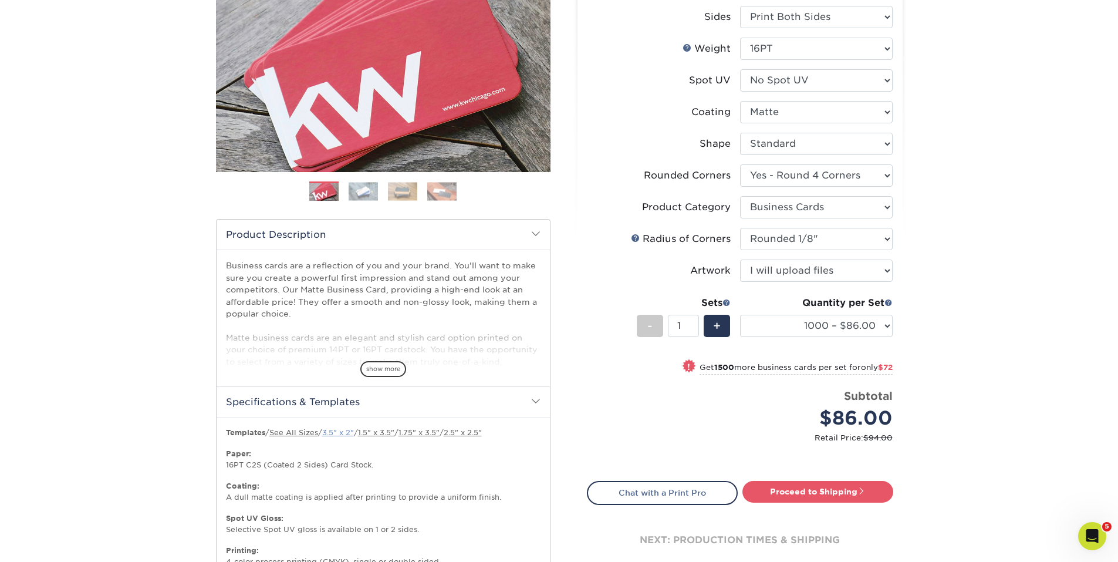
click at [351, 433] on link "3.5" x 2"" at bounding box center [338, 432] width 32 height 9
